Goal: Transaction & Acquisition: Purchase product/service

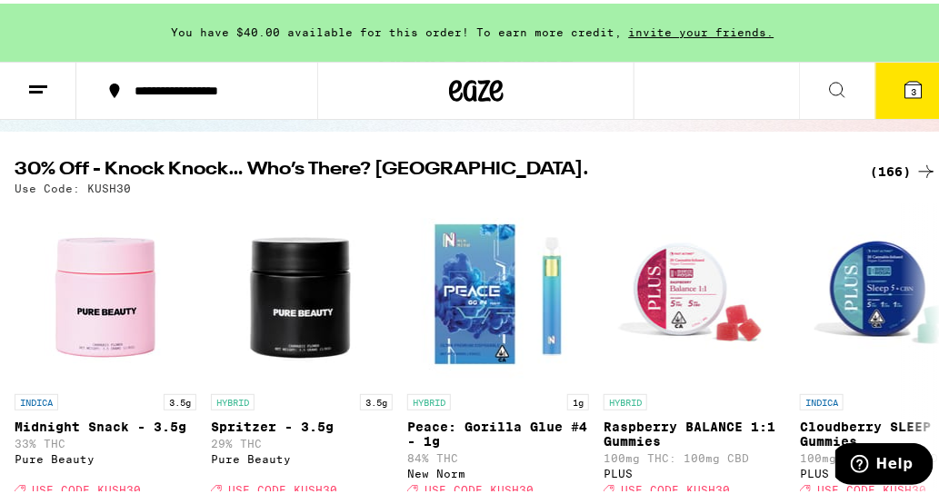
scroll to position [165, 0]
click at [870, 165] on div "(166)" at bounding box center [903, 168] width 67 height 22
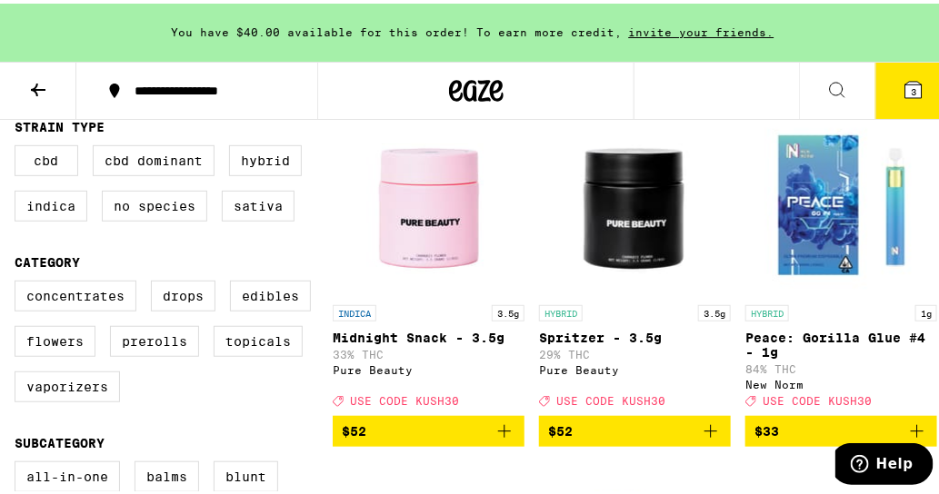
scroll to position [275, 0]
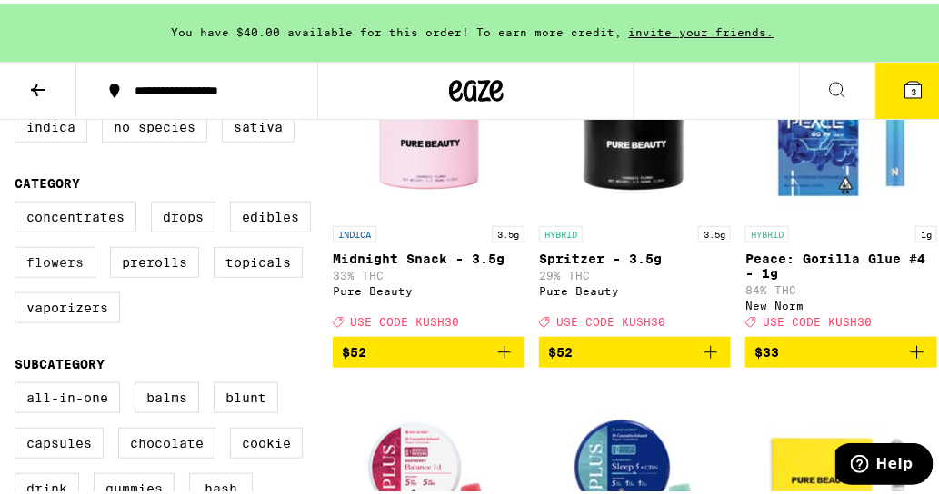
click at [41, 275] on label "Flowers" at bounding box center [55, 259] width 81 height 31
click at [19, 202] on input "Flowers" at bounding box center [18, 201] width 1 height 1
checkbox input "true"
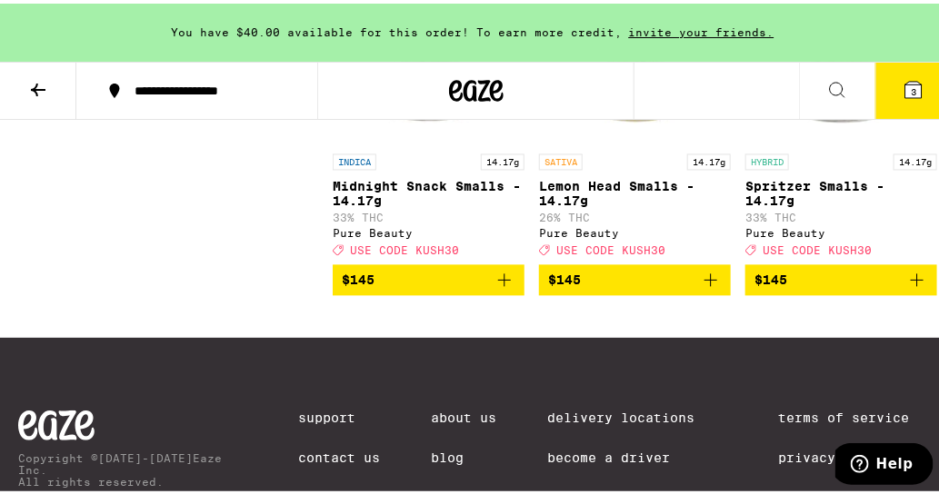
scroll to position [3030, 0]
